Goal: Task Accomplishment & Management: Complete application form

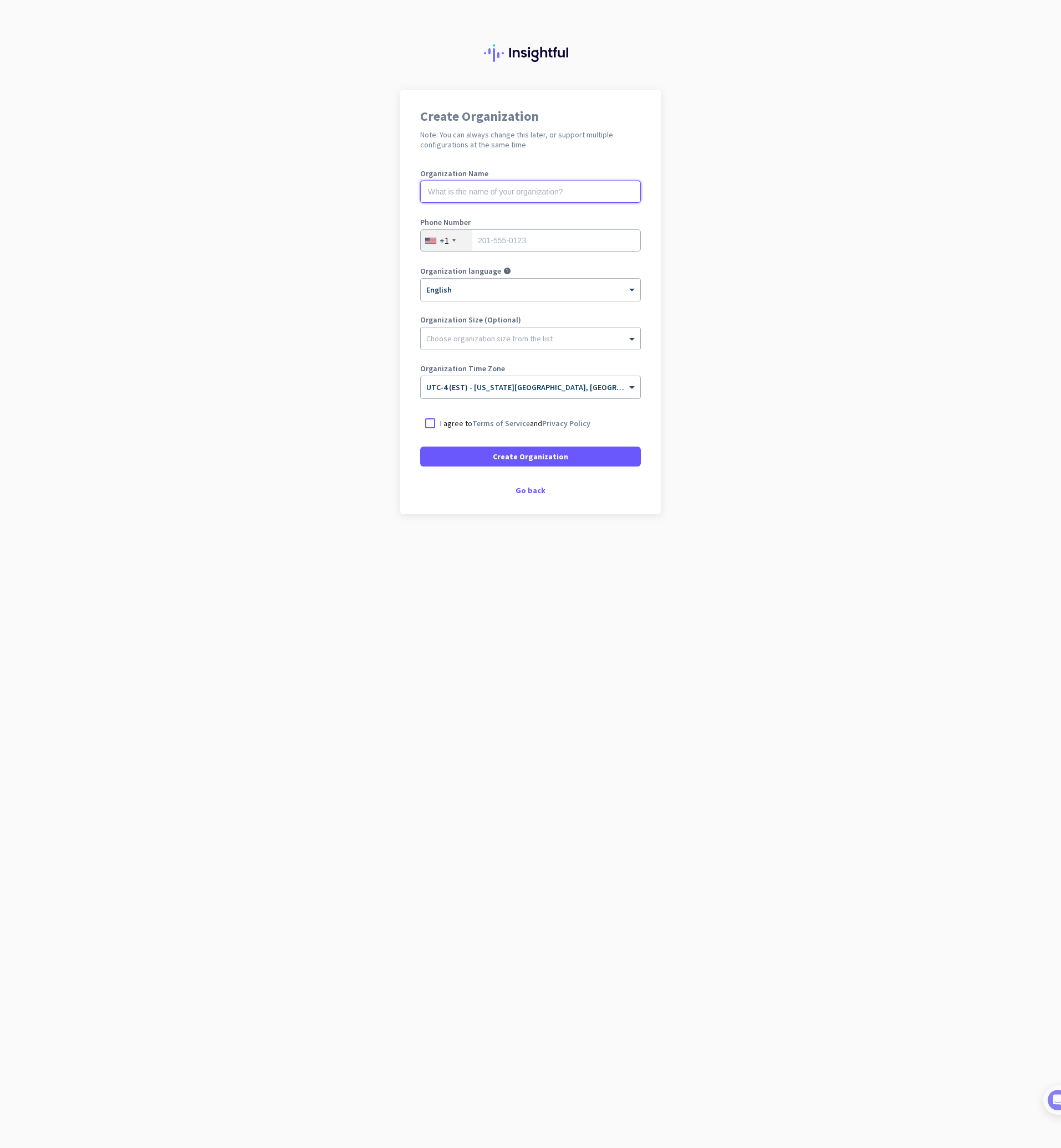
click at [496, 198] on input "text" at bounding box center [530, 191] width 220 height 22
click at [541, 499] on div "Create Organization Note: You can always change this later, or support multiple…" at bounding box center [530, 302] width 261 height 424
click at [529, 488] on div "Go back" at bounding box center [530, 490] width 220 height 7
click at [536, 346] on div "Choose organization size from the list" at bounding box center [530, 338] width 220 height 22
click at [539, 338] on div at bounding box center [530, 336] width 220 height 11
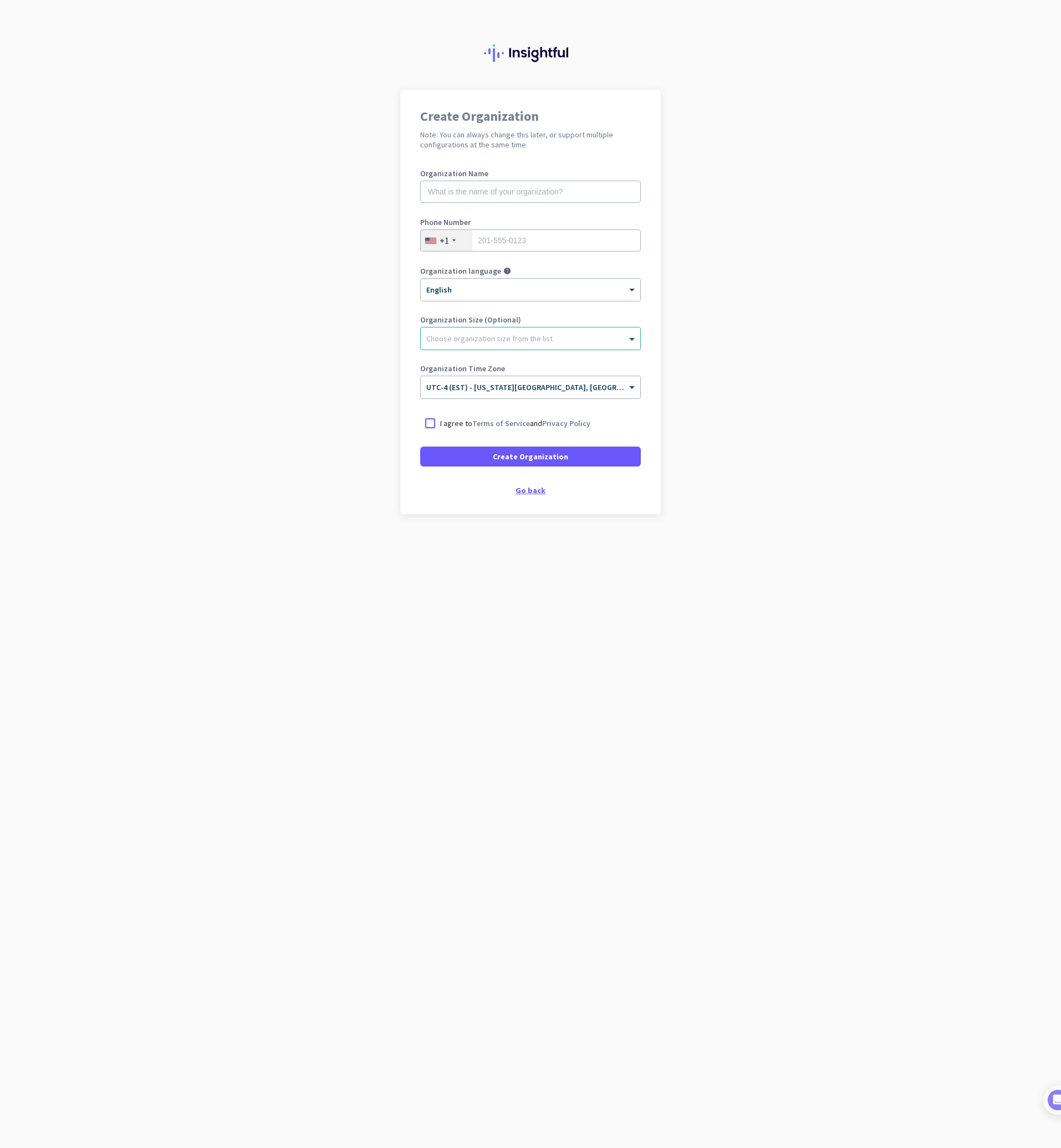
click at [545, 494] on div "Go back" at bounding box center [530, 490] width 220 height 7
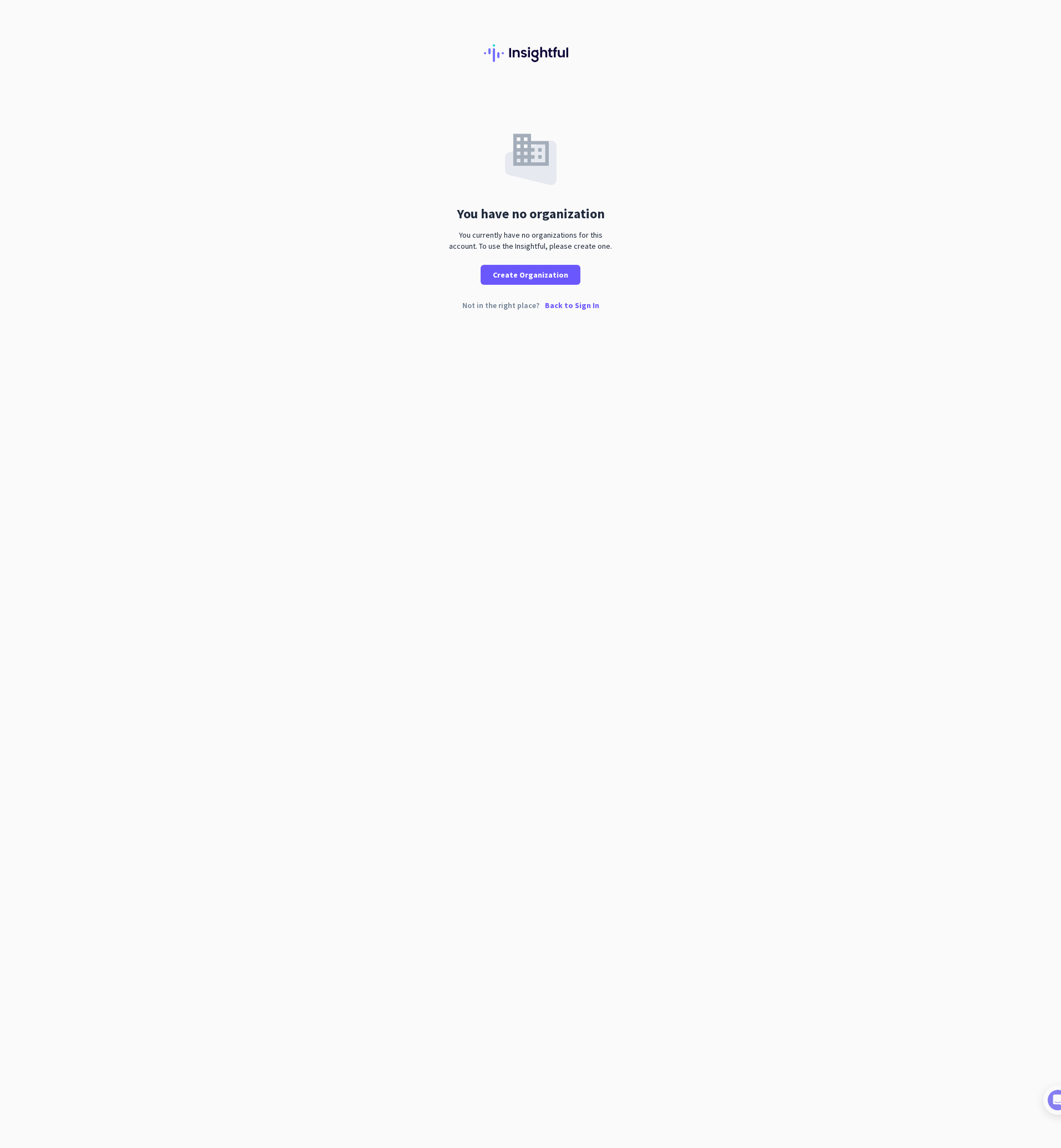
click at [537, 494] on div "You have no organization You currently have no organizations for this account. …" at bounding box center [530, 574] width 1061 height 1148
